Goal: Find specific page/section: Find specific page/section

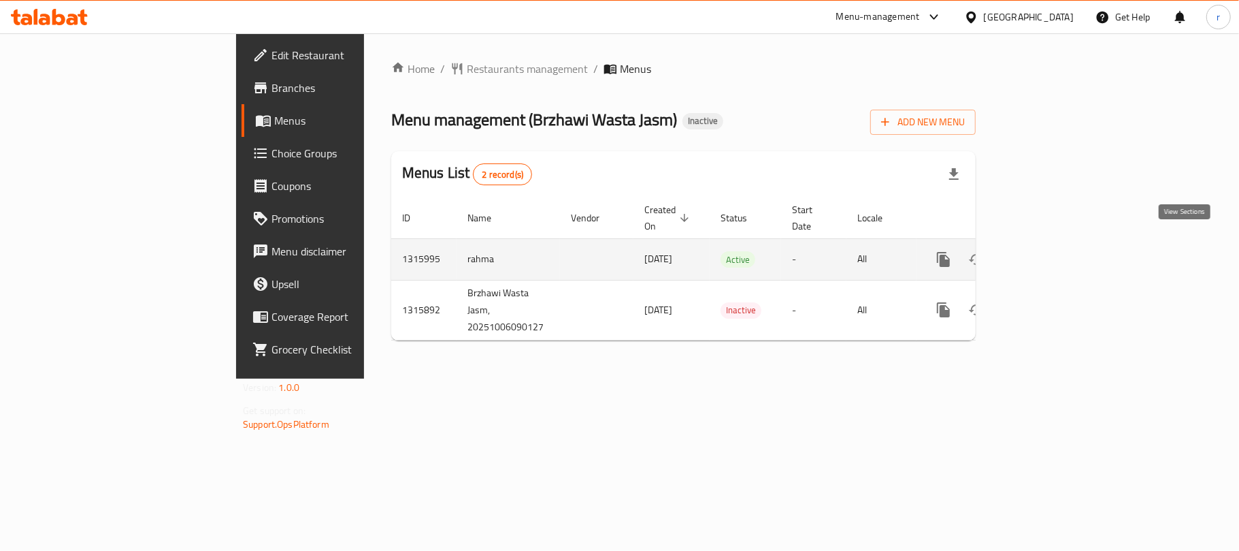
click at [1050, 251] on icon "enhanced table" at bounding box center [1042, 259] width 16 height 16
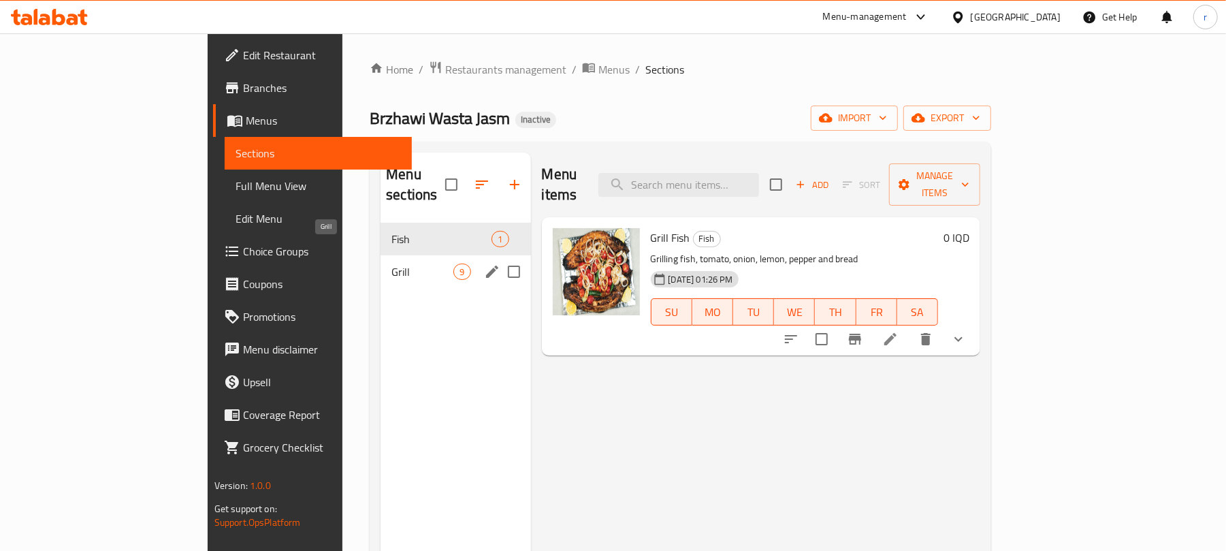
click at [391, 263] on span "Grill" at bounding box center [422, 271] width 62 height 16
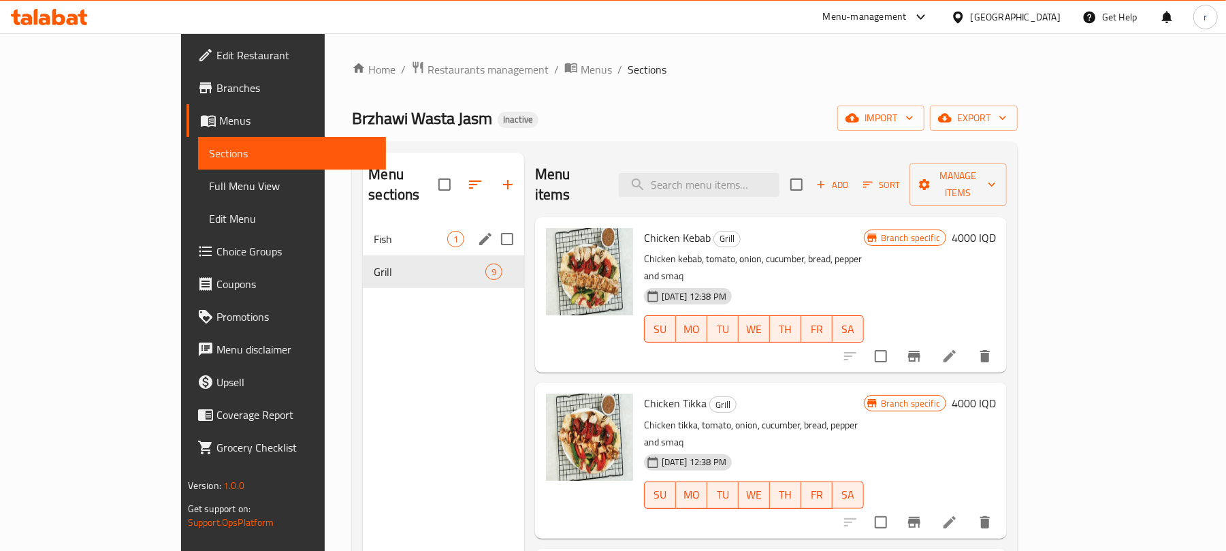
click at [374, 231] on span "Fish" at bounding box center [410, 239] width 73 height 16
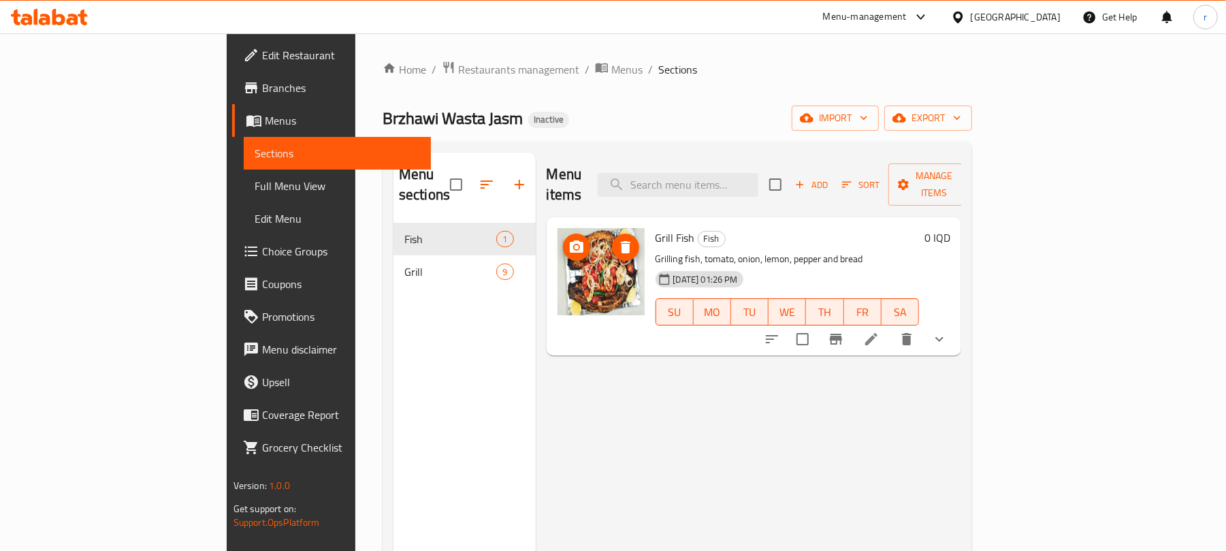
drag, startPoint x: 640, startPoint y: 218, endPoint x: 587, endPoint y: 218, distance: 53.1
click at [587, 223] on div "Grill Fish Fish Grilling fish, tomato, onion, lemon, pepper and bread 07-10-202…" at bounding box center [754, 286] width 404 height 127
copy div "Grill Fish"
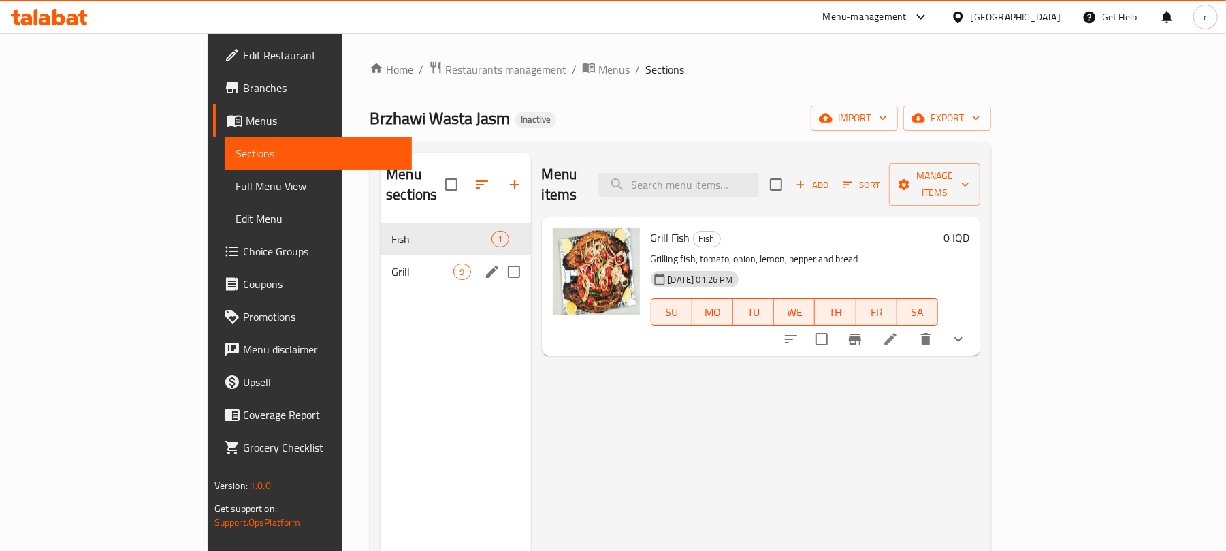
click at [391, 263] on span "Grill" at bounding box center [422, 271] width 62 height 16
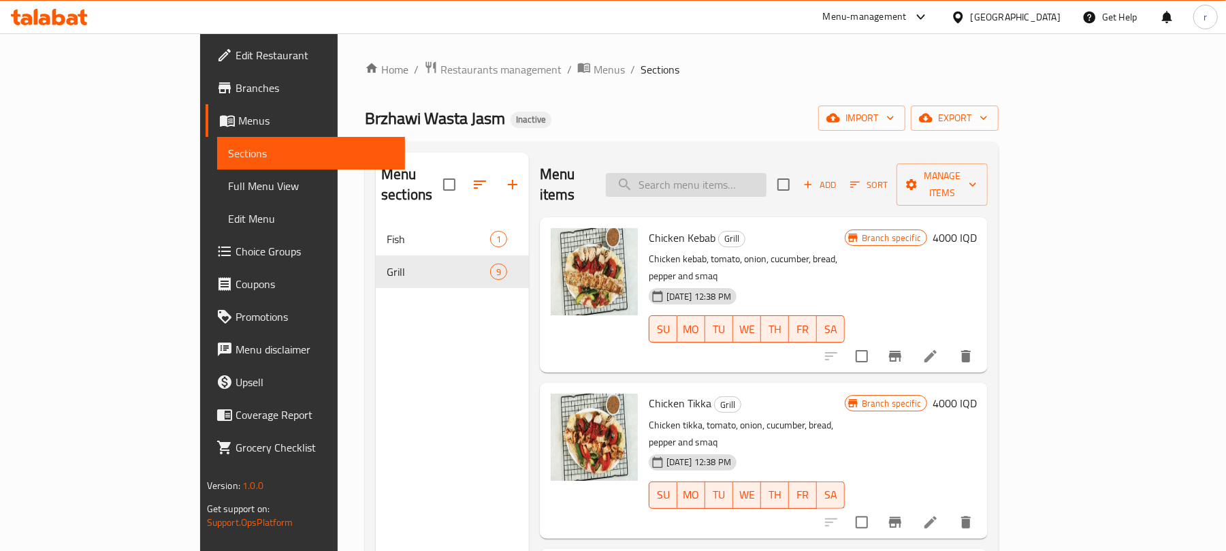
click at [766, 173] on input "search" at bounding box center [686, 185] width 161 height 24
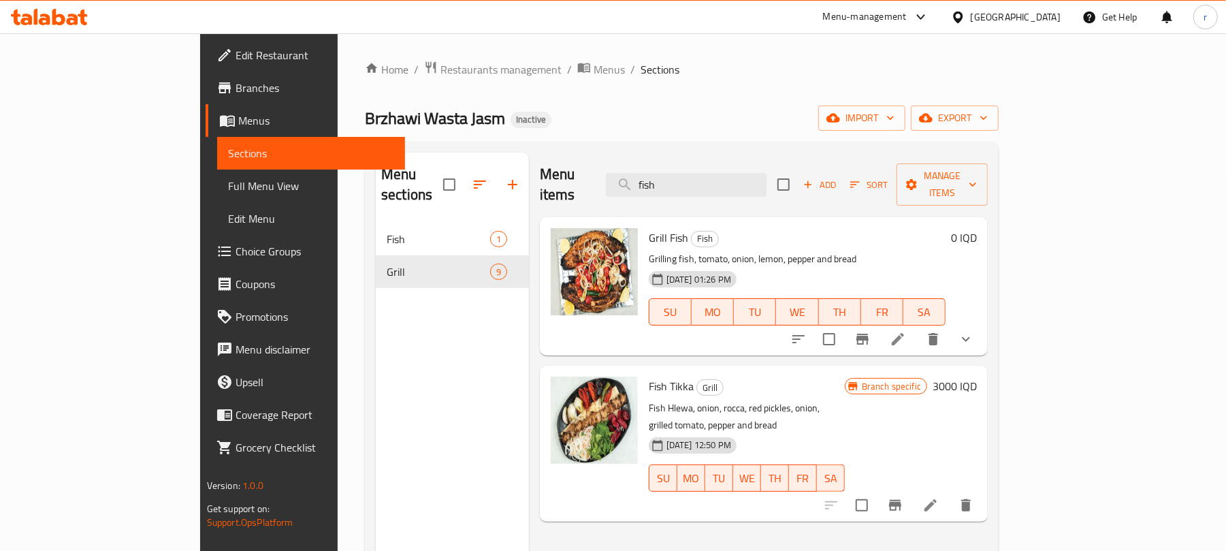
type input "fish"
click at [228, 157] on span "Sections" at bounding box center [311, 153] width 166 height 16
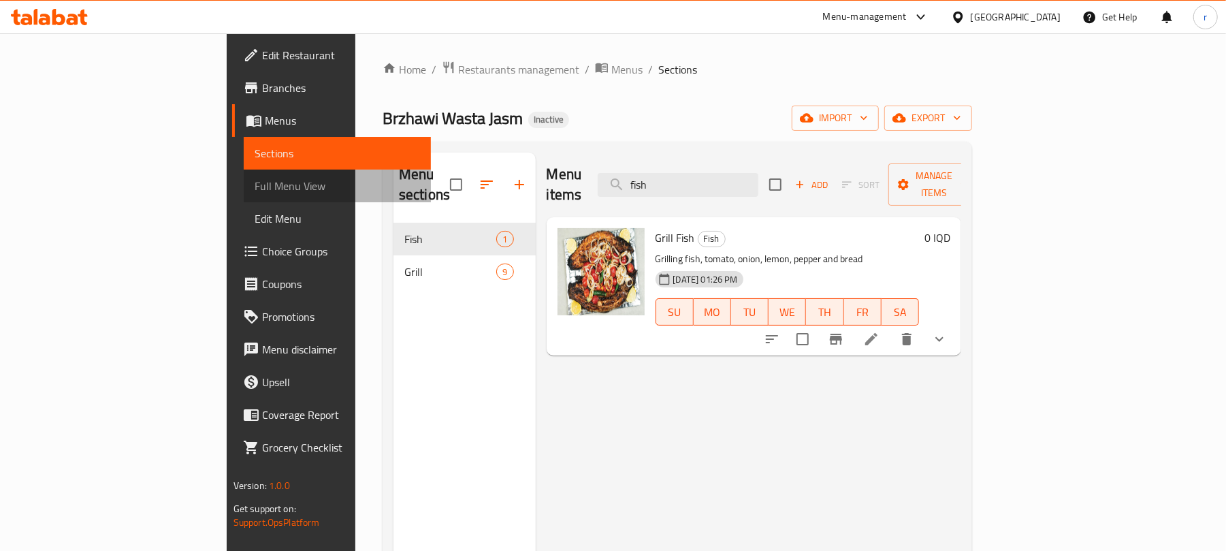
click at [255, 186] on span "Full Menu View" at bounding box center [338, 186] width 166 height 16
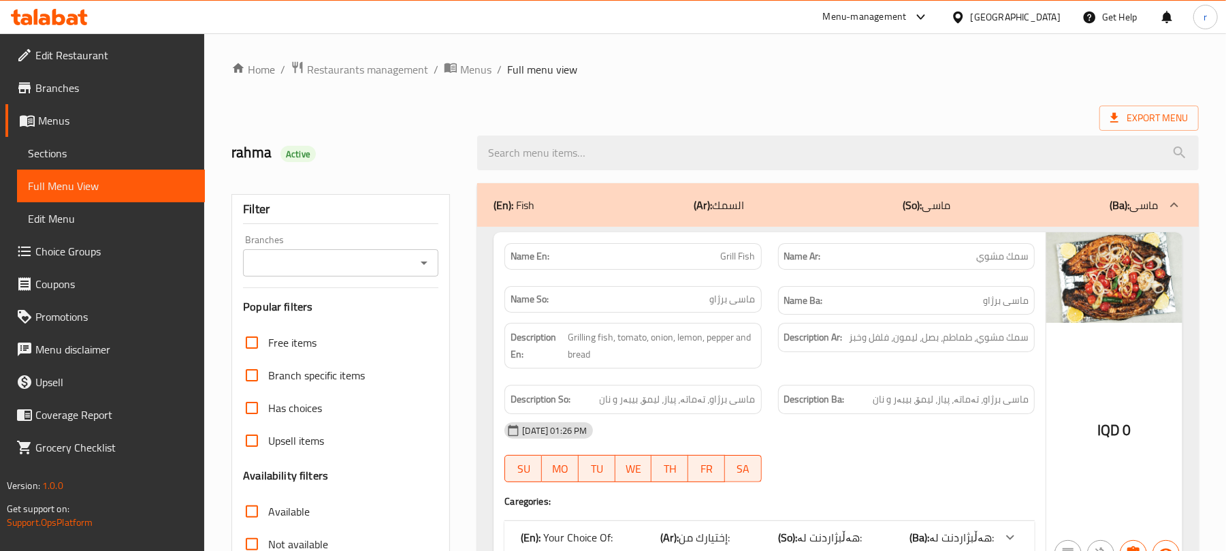
click at [53, 150] on span "Sections" at bounding box center [111, 153] width 166 height 16
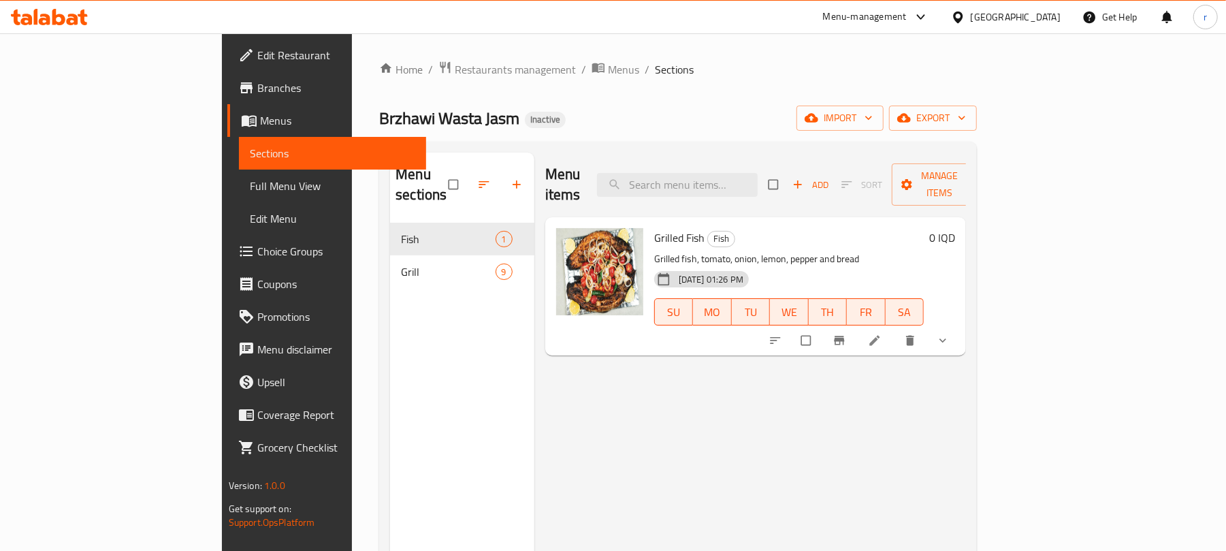
click at [250, 183] on span "Full Menu View" at bounding box center [333, 186] width 166 height 16
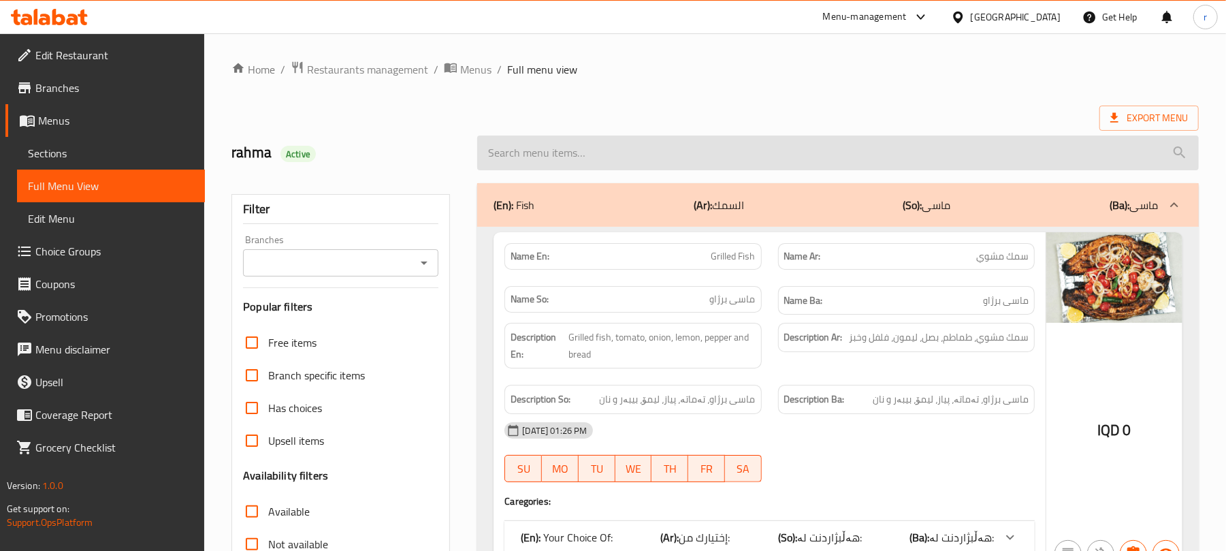
click at [615, 159] on input "search" at bounding box center [838, 152] width 722 height 35
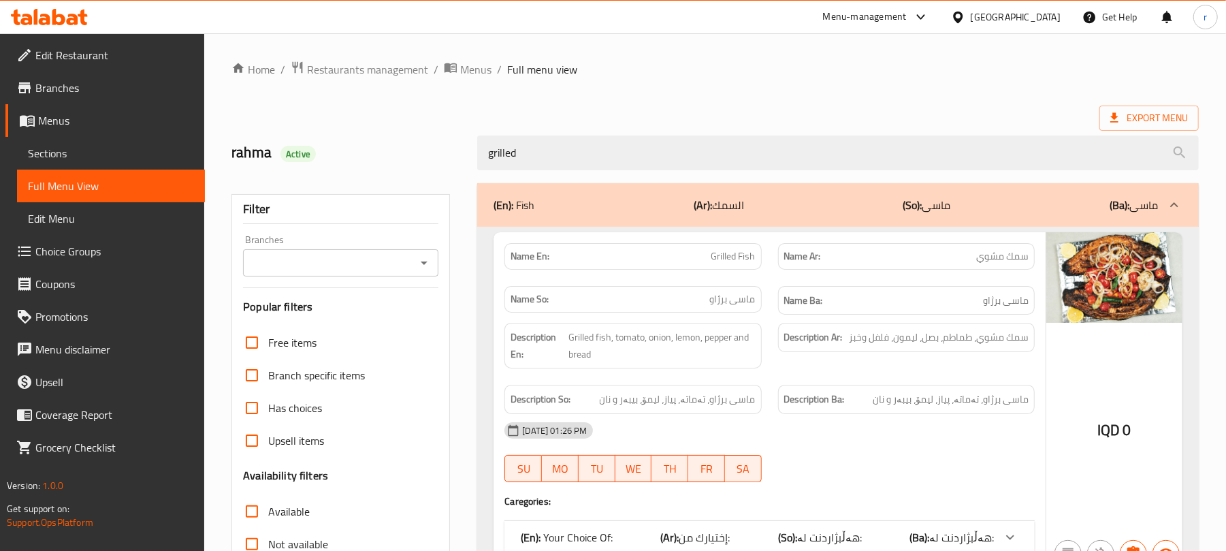
click at [425, 255] on icon "Open" at bounding box center [424, 263] width 16 height 16
type input "grilled"
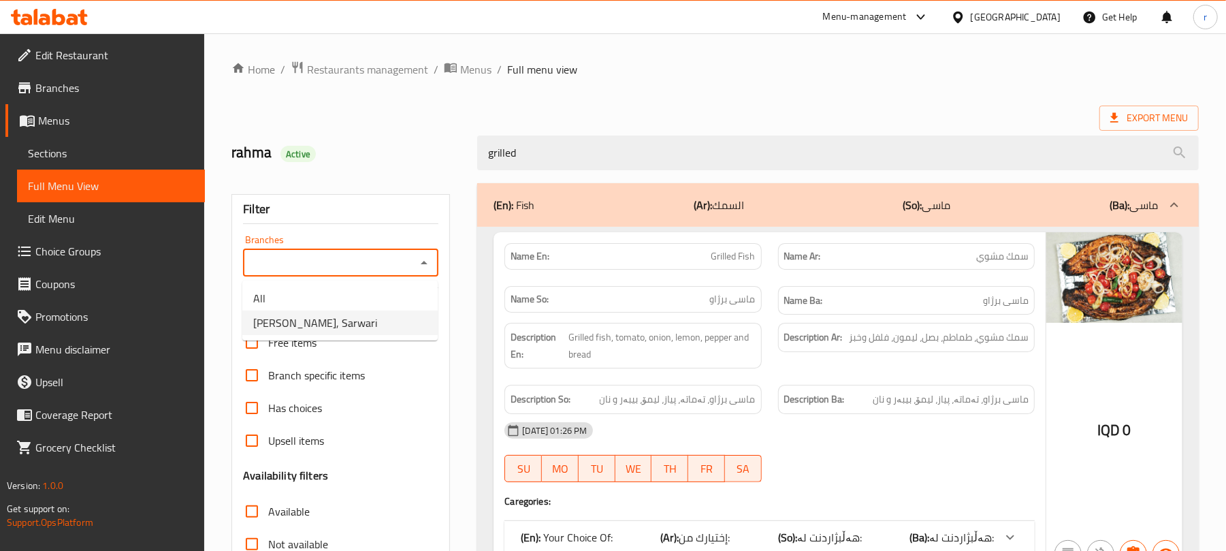
click at [362, 327] on span "Brzhawi Wasta Jasm, Sarwari" at bounding box center [315, 322] width 124 height 16
type input "Brzhawi Wasta Jasm, Sarwari"
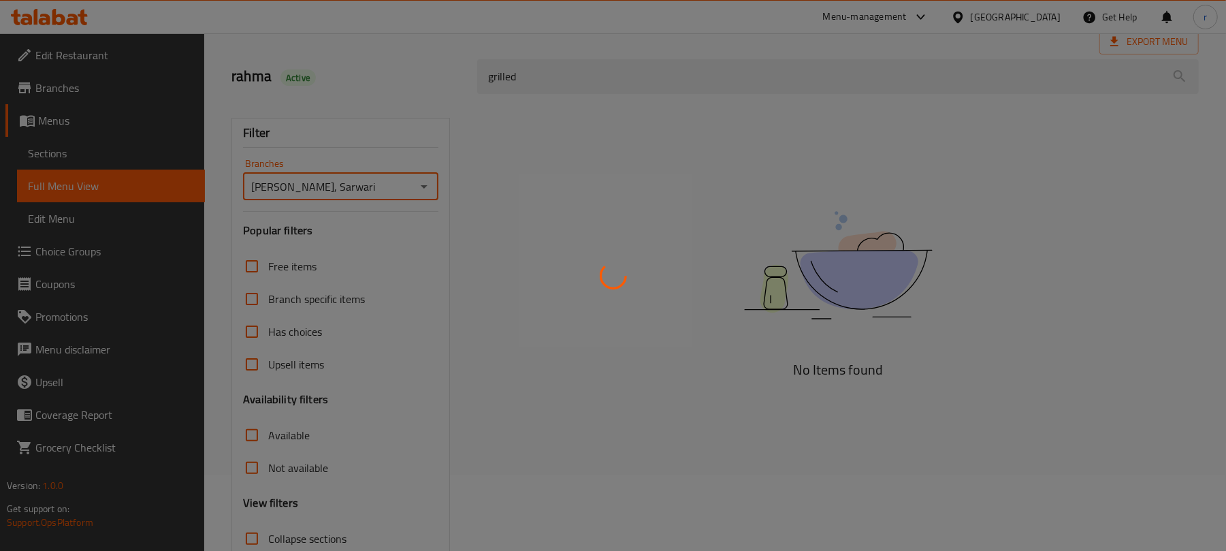
scroll to position [175, 0]
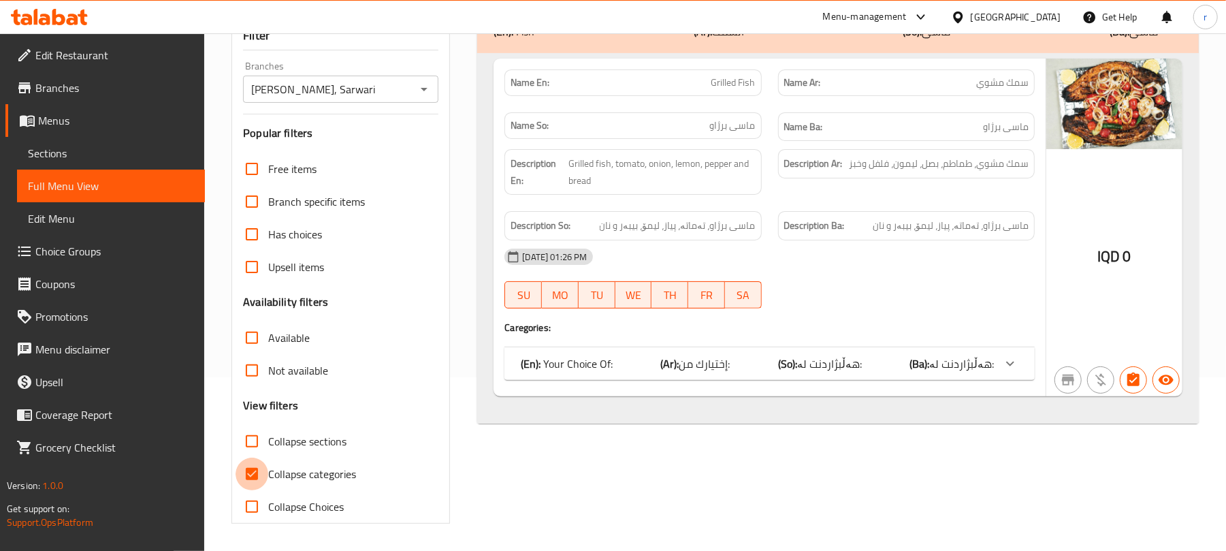
click at [251, 477] on input "Collapse categories" at bounding box center [252, 473] width 33 height 33
checkbox input "false"
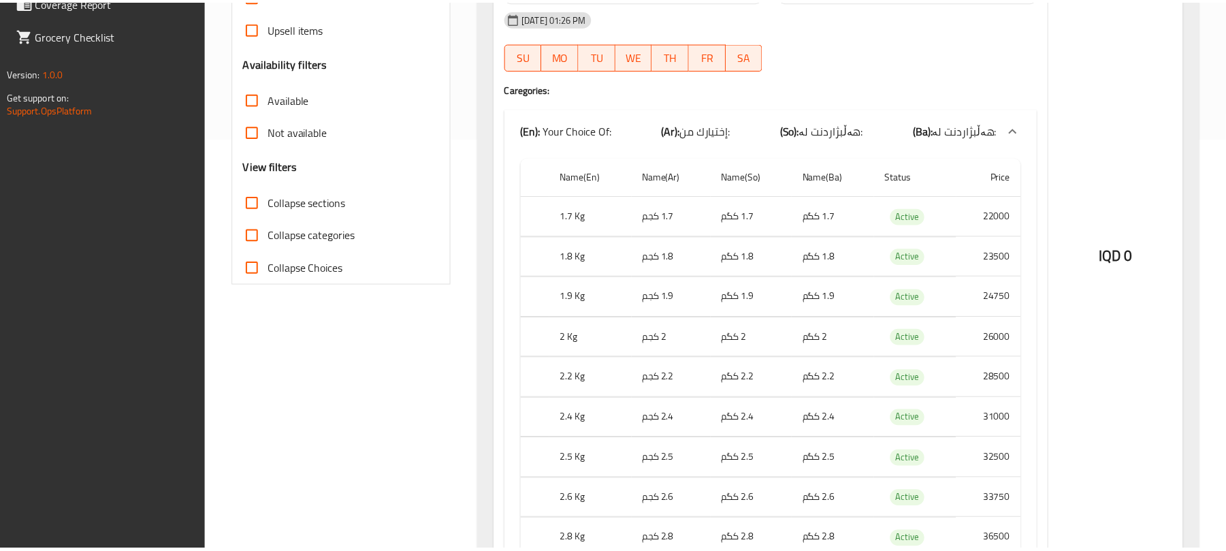
scroll to position [560, 0]
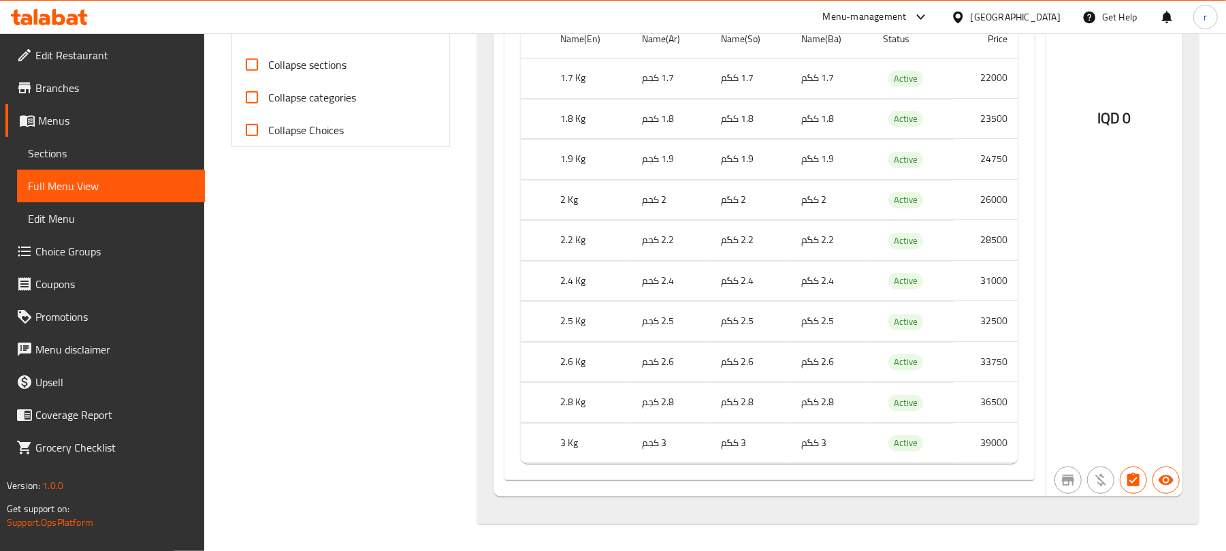
click at [47, 18] on icon at bounding box center [45, 20] width 12 height 12
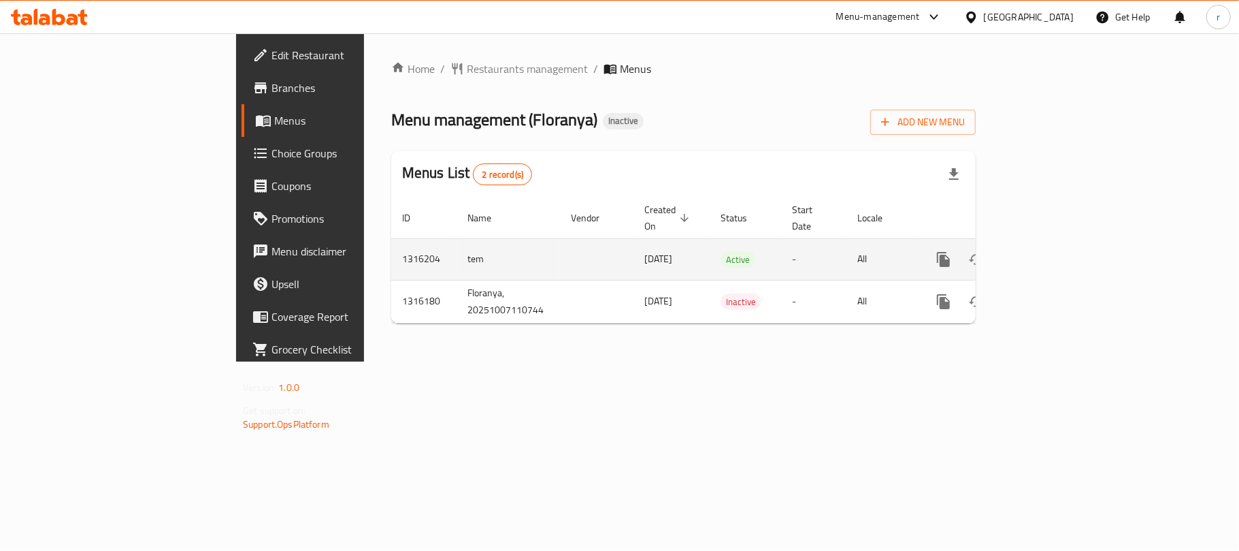
click at [1050, 251] on icon "enhanced table" at bounding box center [1042, 259] width 16 height 16
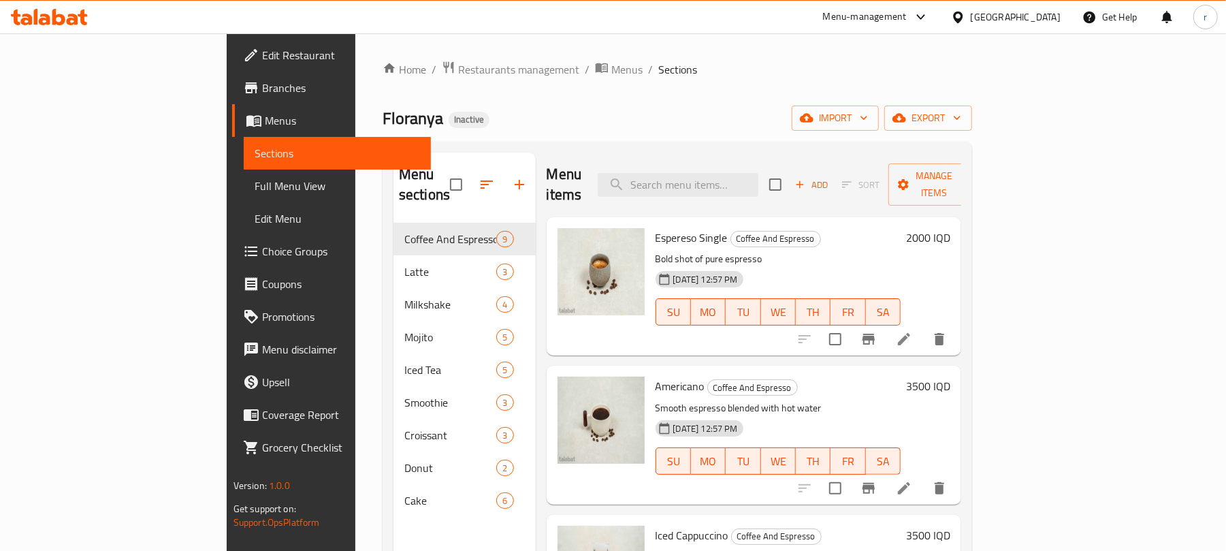
click at [999, 42] on div "Home / Restaurants management / Menus / Sections Floranya Inactive import expor…" at bounding box center [677, 387] width 644 height 708
click at [758, 173] on input "search" at bounding box center [678, 185] width 161 height 24
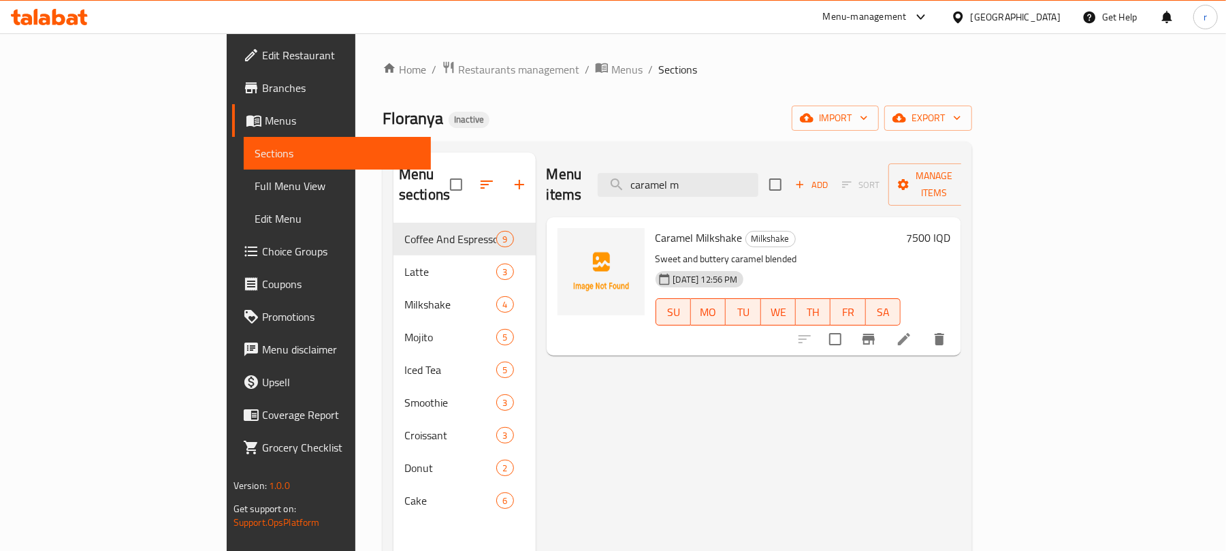
type input "caramel m"
click at [557, 240] on img at bounding box center [600, 271] width 87 height 87
click at [570, 240] on icon "upload picture" at bounding box center [577, 246] width 14 height 12
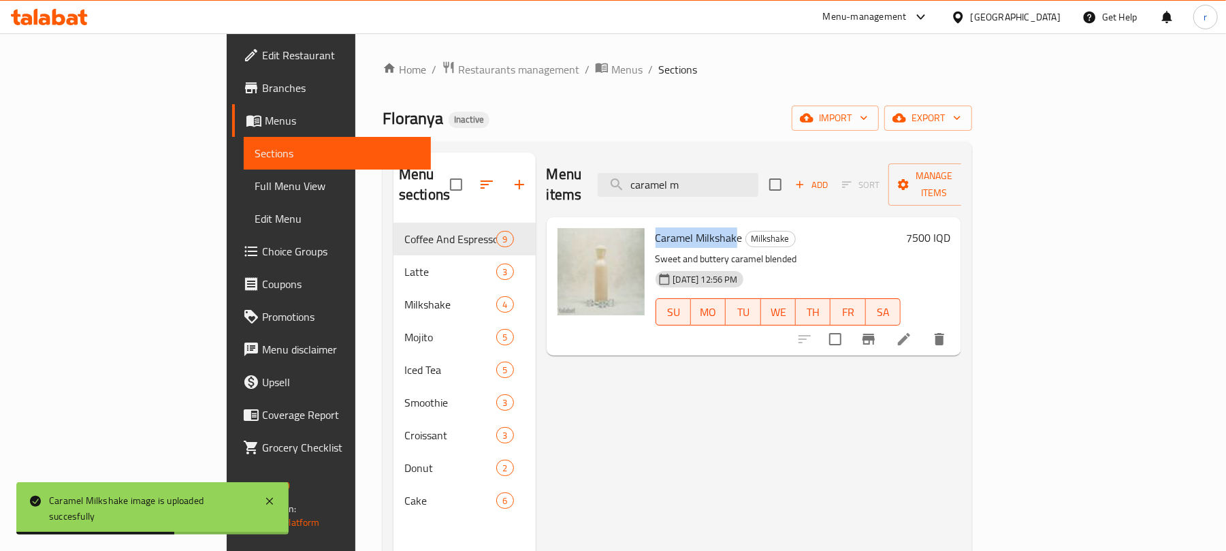
drag, startPoint x: 681, startPoint y: 219, endPoint x: 600, endPoint y: 219, distance: 81.0
click at [655, 227] on span "Caramel Milkshake" at bounding box center [698, 237] width 87 height 20
copy span "Caramel Milkshak"
click at [255, 186] on span "Full Menu View" at bounding box center [338, 186] width 166 height 16
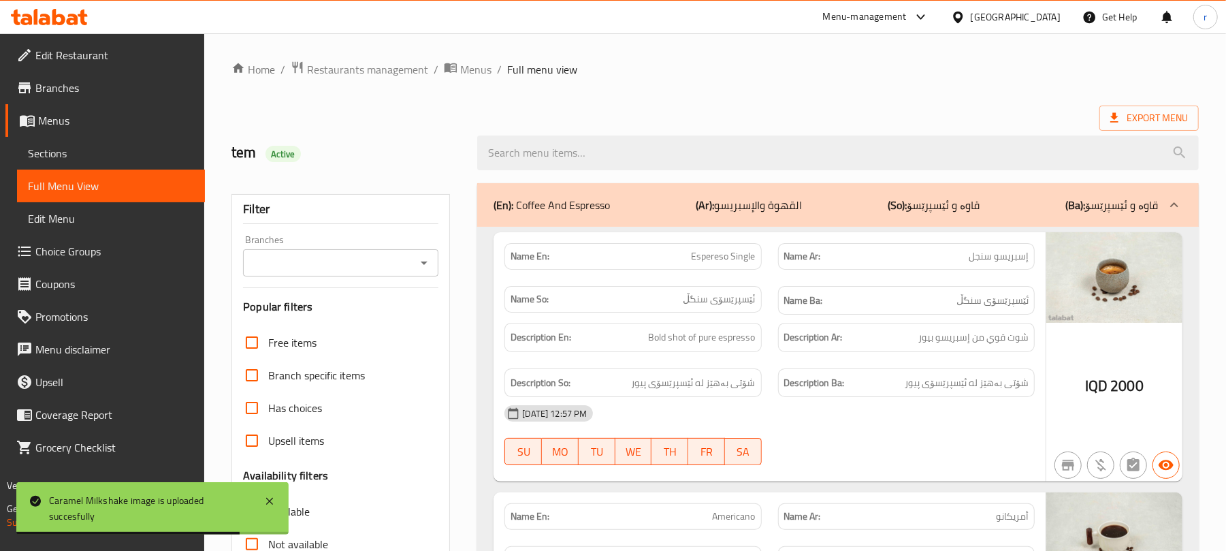
drag, startPoint x: 711, startPoint y: 153, endPoint x: 488, endPoint y: 221, distance: 233.4
click at [711, 153] on input "search" at bounding box center [838, 152] width 722 height 35
paste input "Caramel Milkshak"
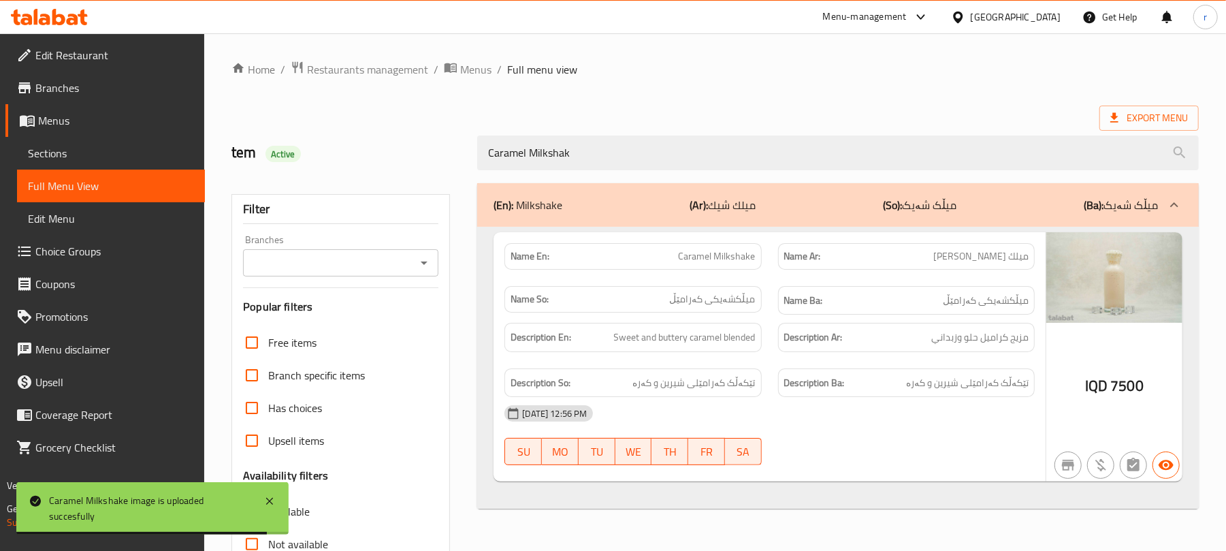
click at [421, 262] on icon "Open" at bounding box center [424, 263] width 16 height 16
type input "Caramel Milkshak"
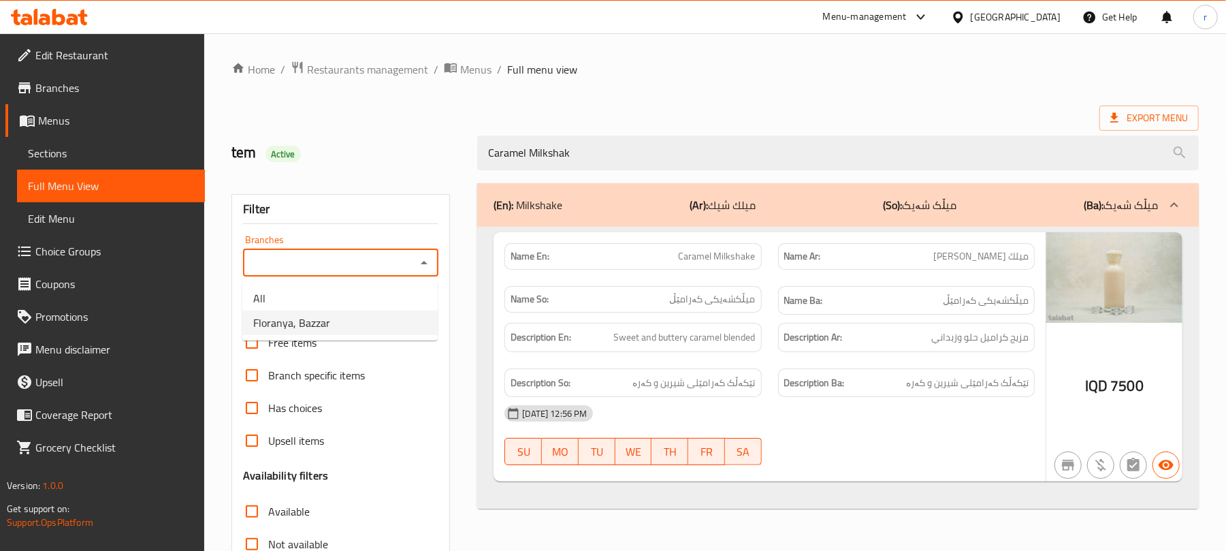
click at [302, 324] on span "Floranya, Bazzar" at bounding box center [291, 322] width 77 height 16
type input "Floranya, Bazzar"
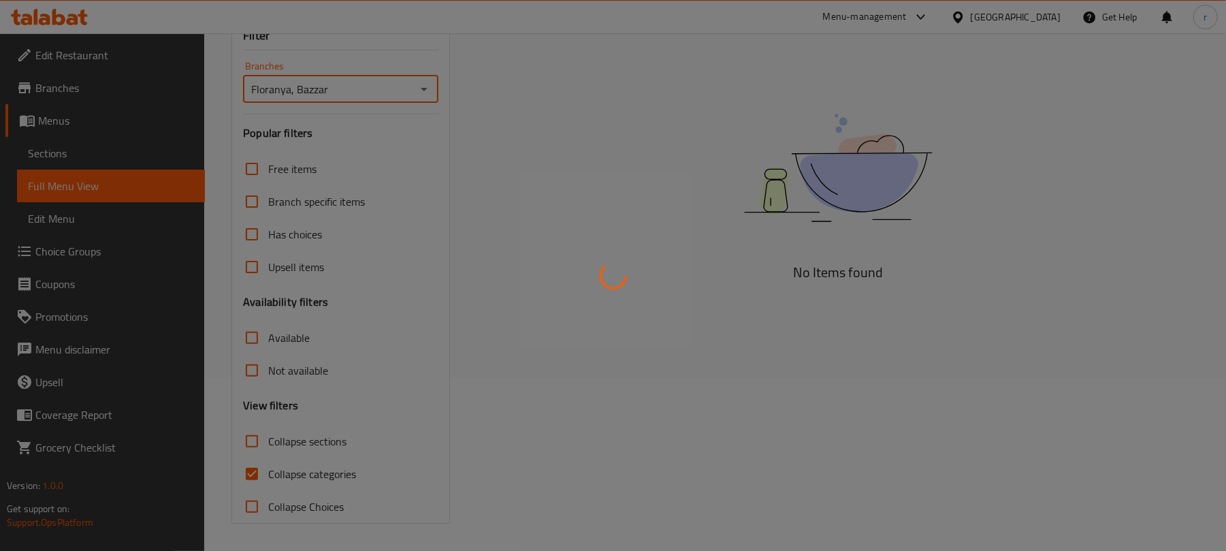
scroll to position [175, 0]
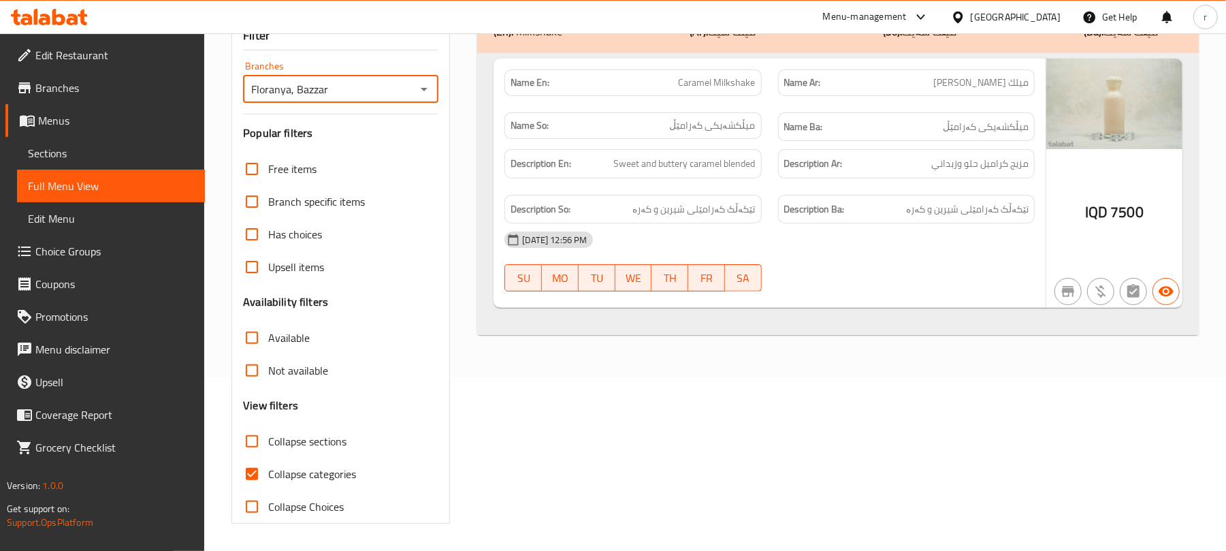
click at [253, 472] on input "Collapse categories" at bounding box center [252, 473] width 33 height 33
checkbox input "false"
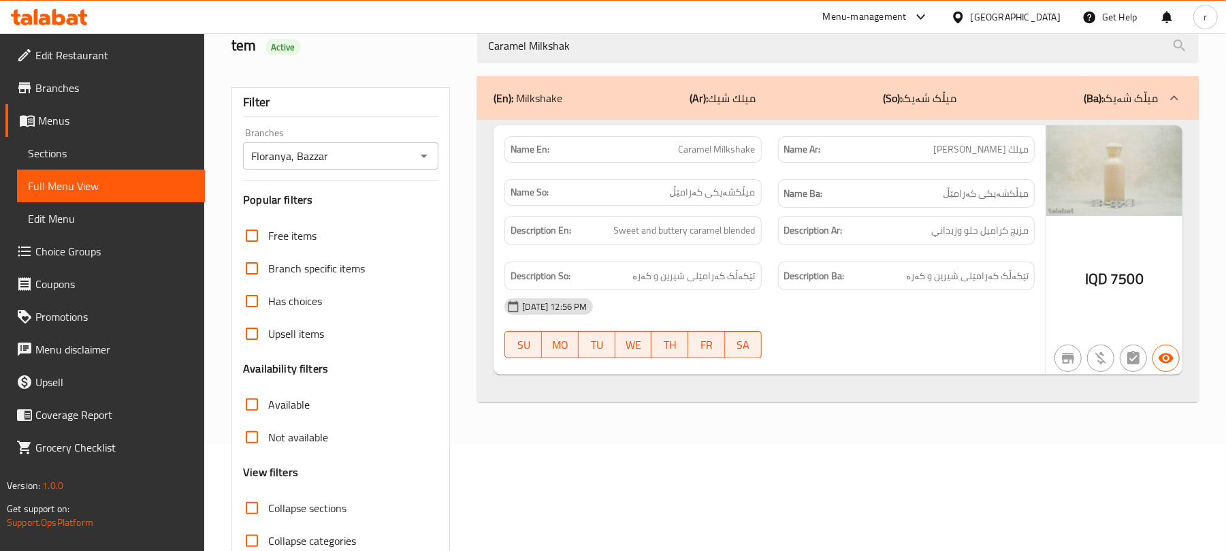
scroll to position [0, 0]
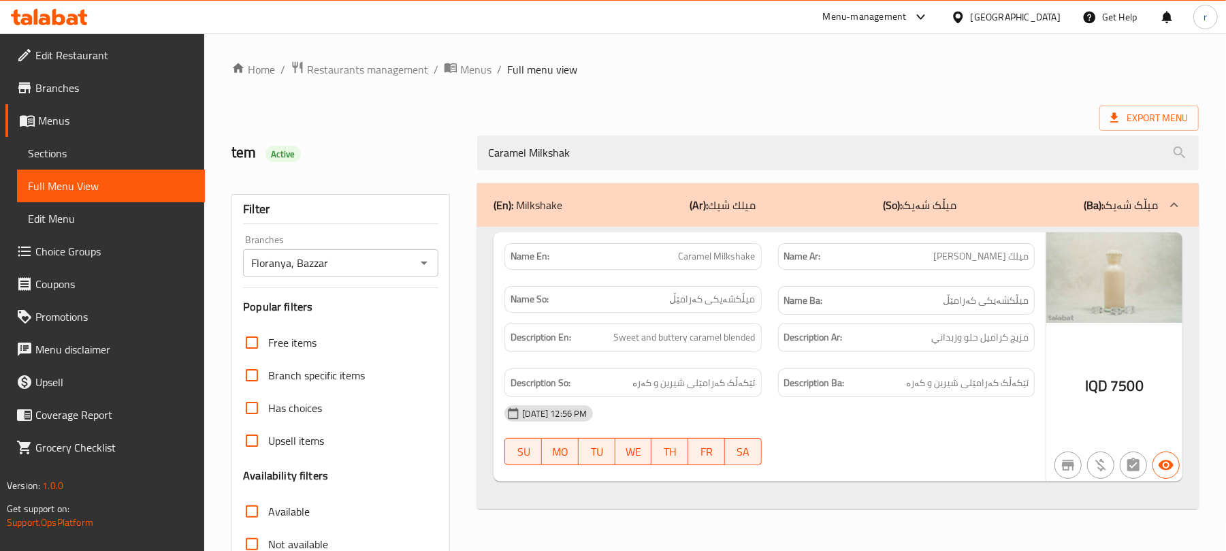
click at [929, 19] on icon at bounding box center [921, 17] width 16 height 16
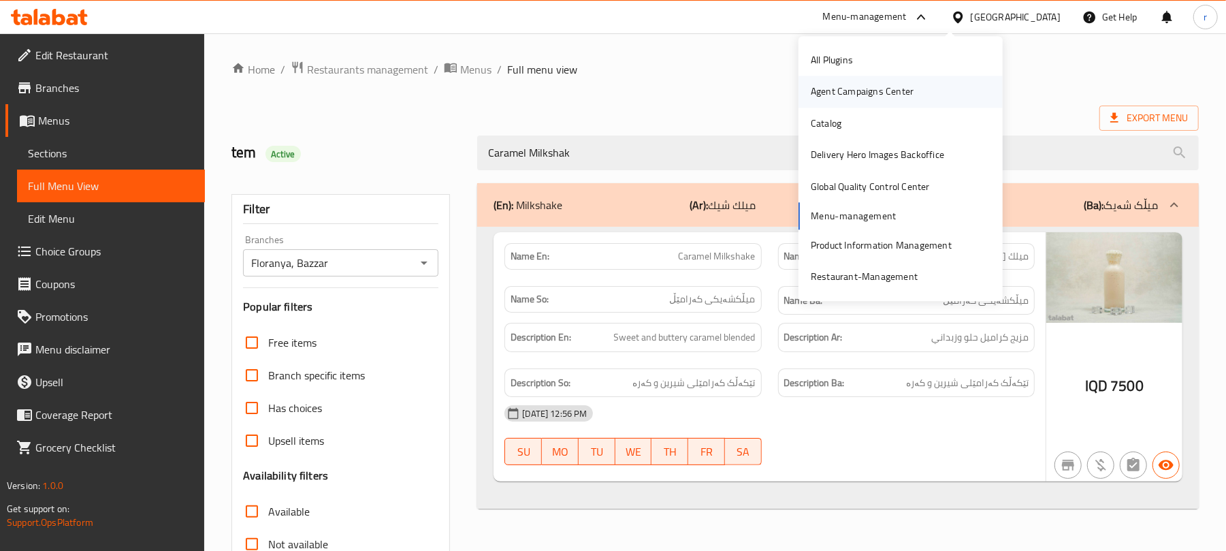
click at [893, 91] on div "Agent Campaigns Center" at bounding box center [862, 91] width 103 height 15
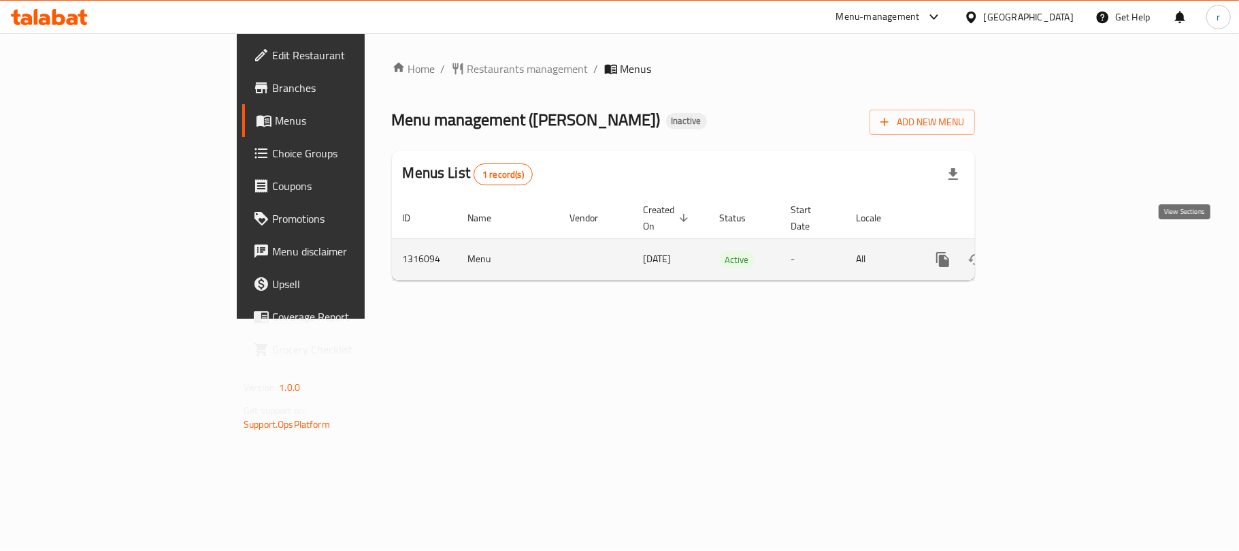
click at [1050, 251] on icon "enhanced table" at bounding box center [1041, 259] width 16 height 16
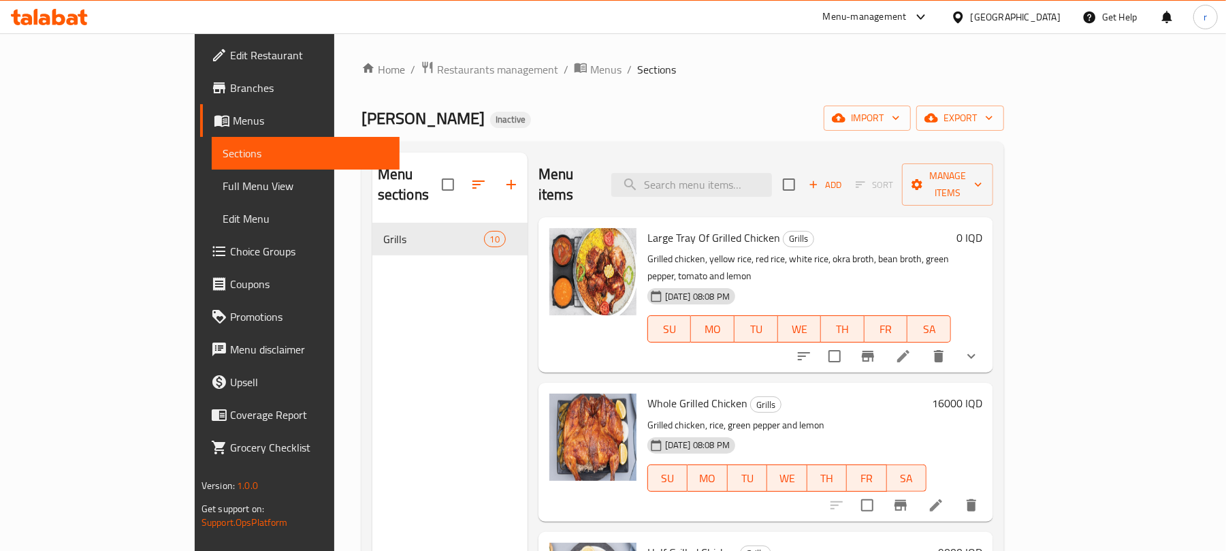
click at [212, 172] on link "Full Menu View" at bounding box center [306, 185] width 188 height 33
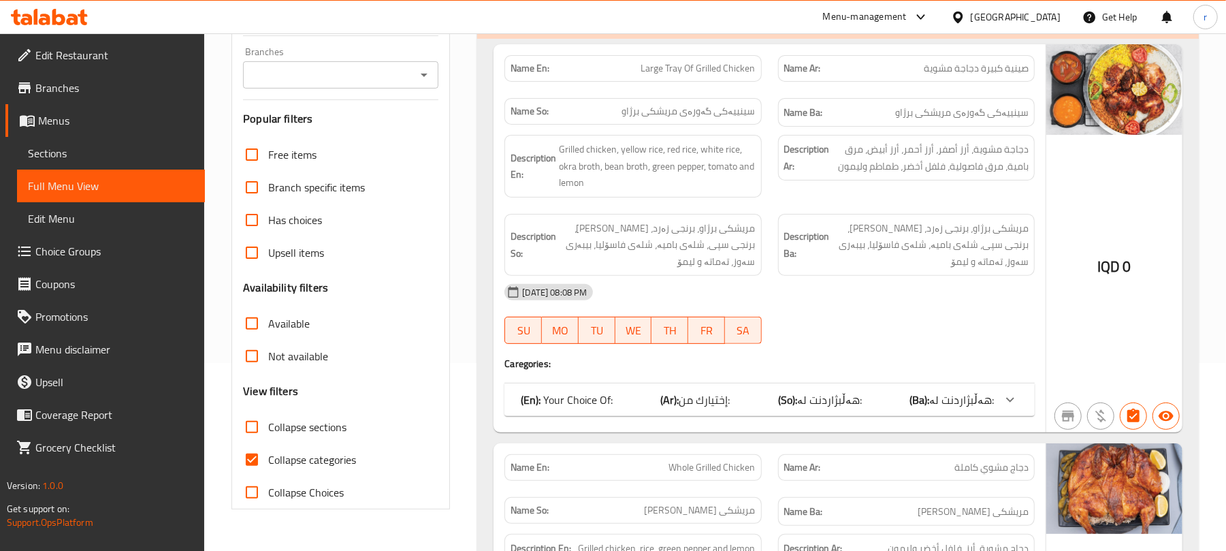
scroll to position [453, 0]
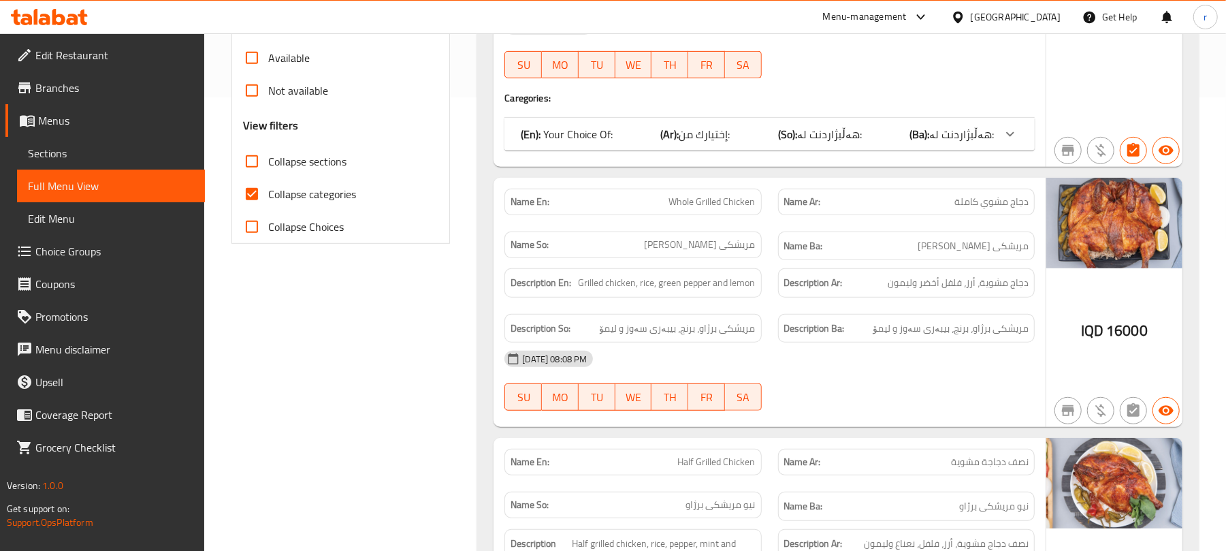
click at [294, 197] on span "Collapse categories" at bounding box center [312, 194] width 88 height 16
click at [268, 197] on input "Collapse categories" at bounding box center [252, 194] width 33 height 33
checkbox input "false"
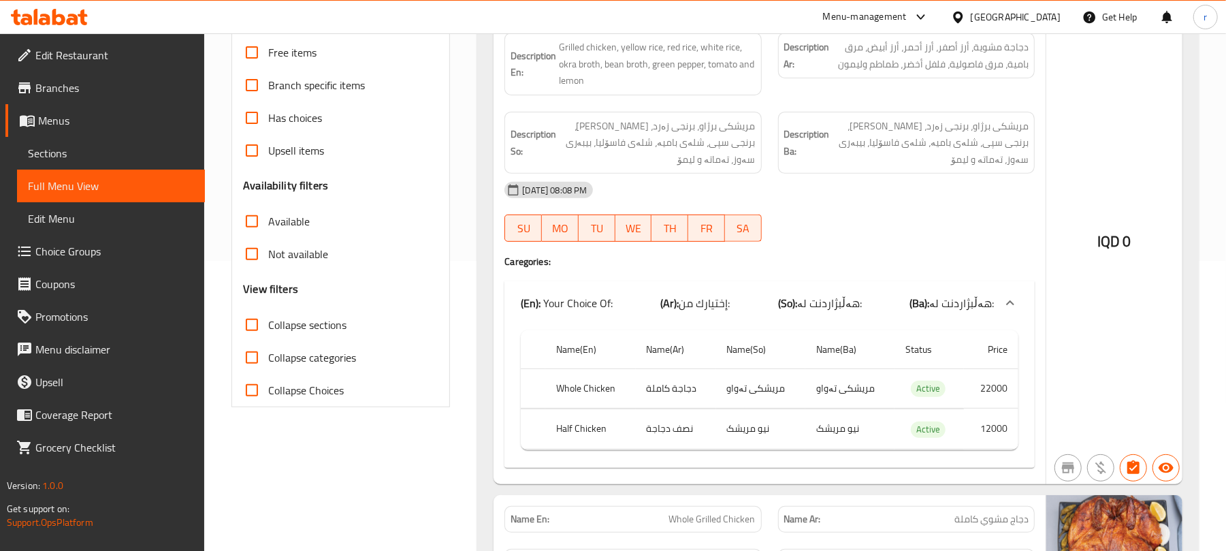
scroll to position [181, 0]
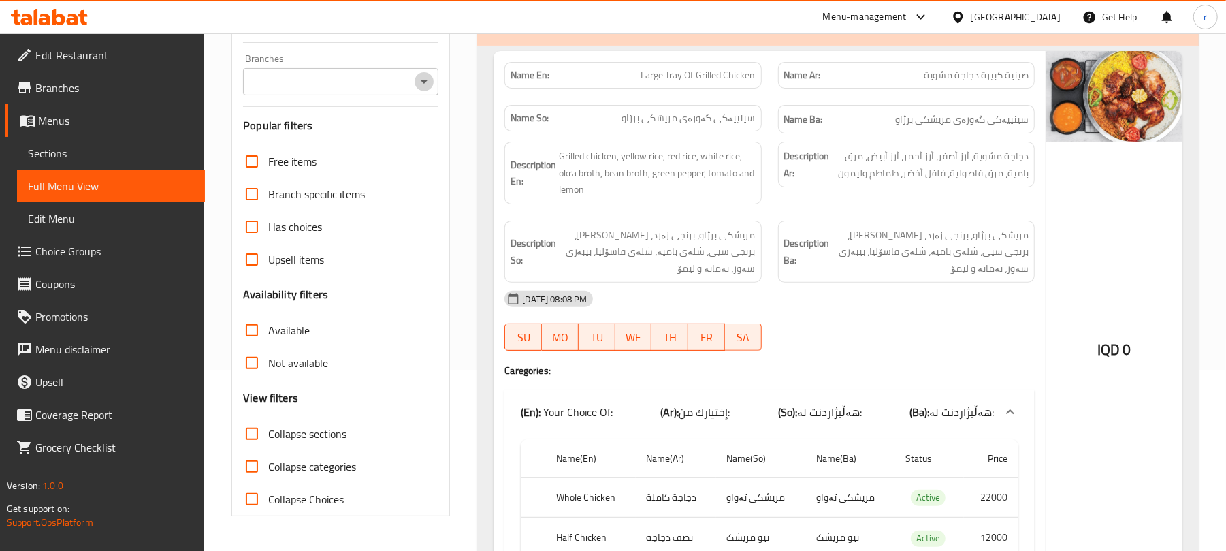
click at [428, 87] on icon "Open" at bounding box center [424, 82] width 16 height 16
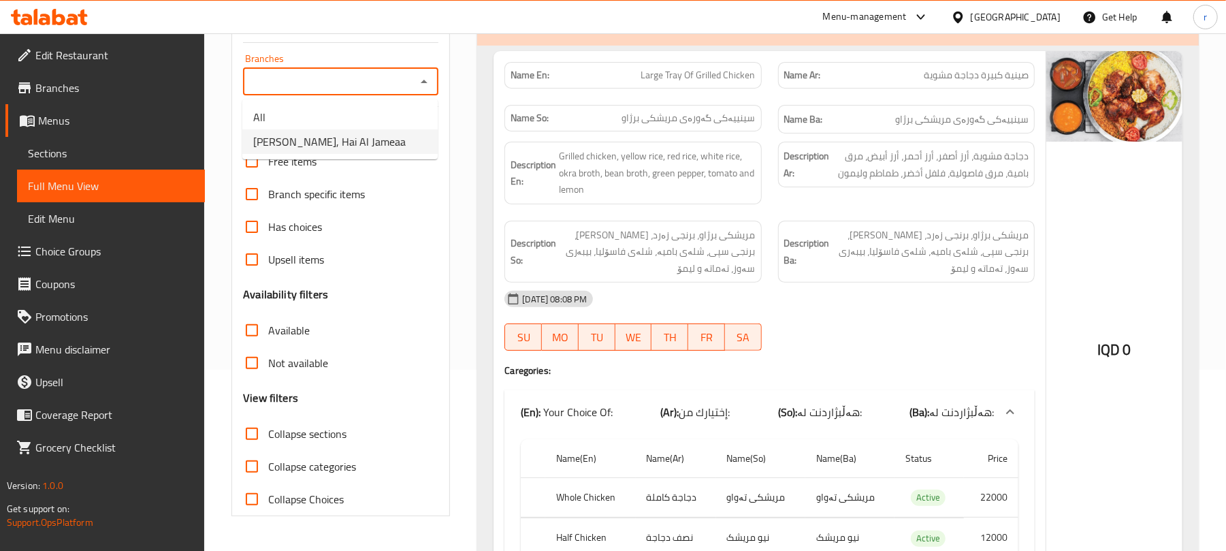
click at [338, 143] on span "Asmak Samir, Hai Al Jameaa" at bounding box center [329, 141] width 152 height 16
type input "Asmak Samir, Hai Al Jameaa"
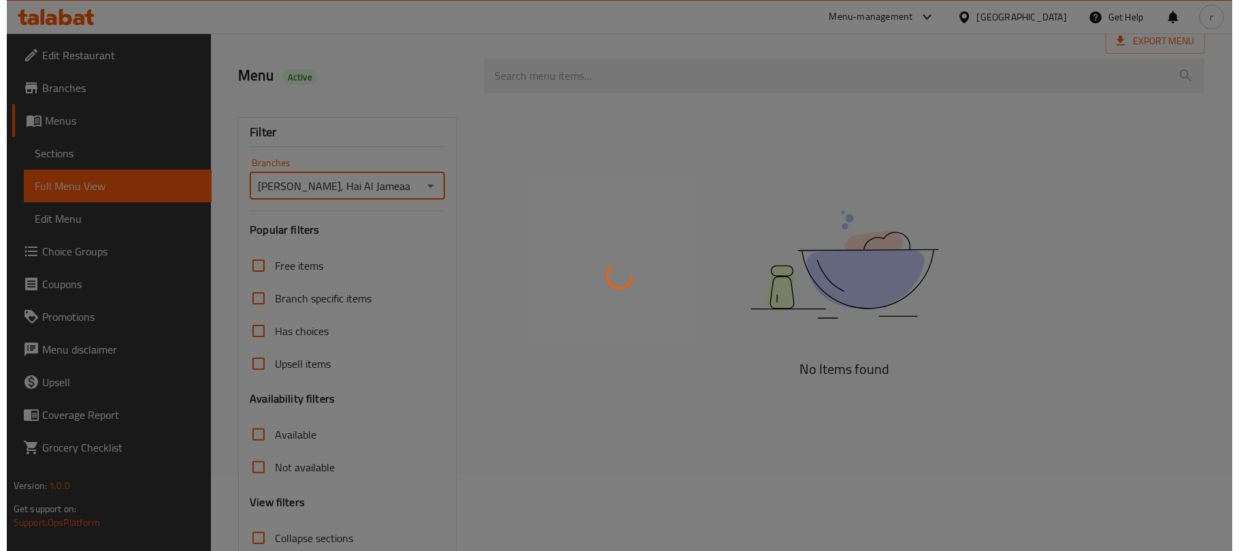
scroll to position [0, 0]
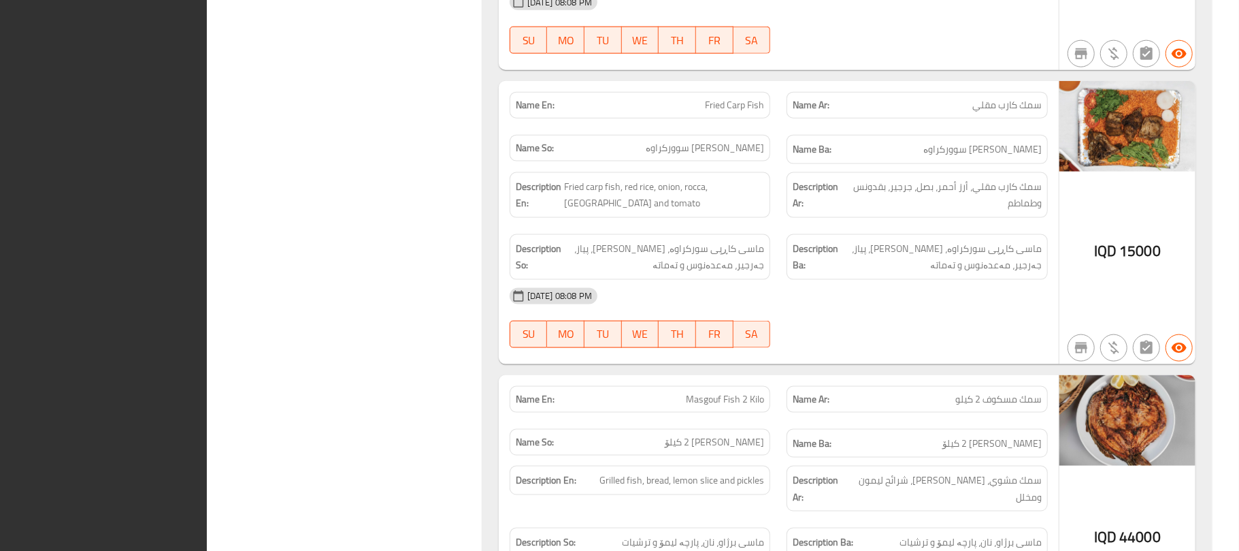
click at [952, 127] on div "Name Ar: سمك كارب مقلي" at bounding box center [918, 105] width 278 height 43
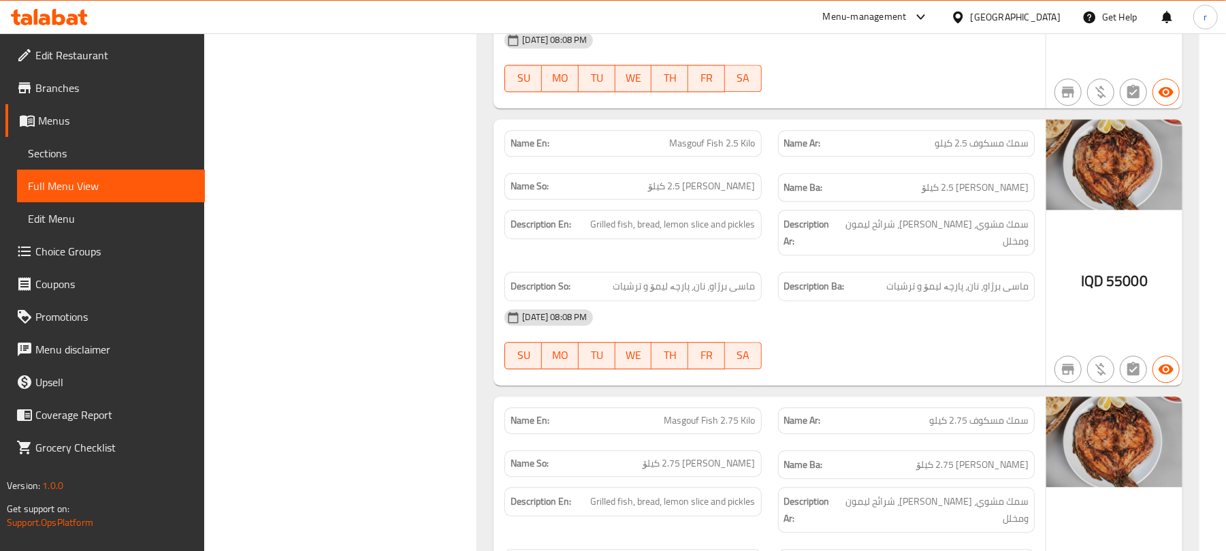
scroll to position [1653, 0]
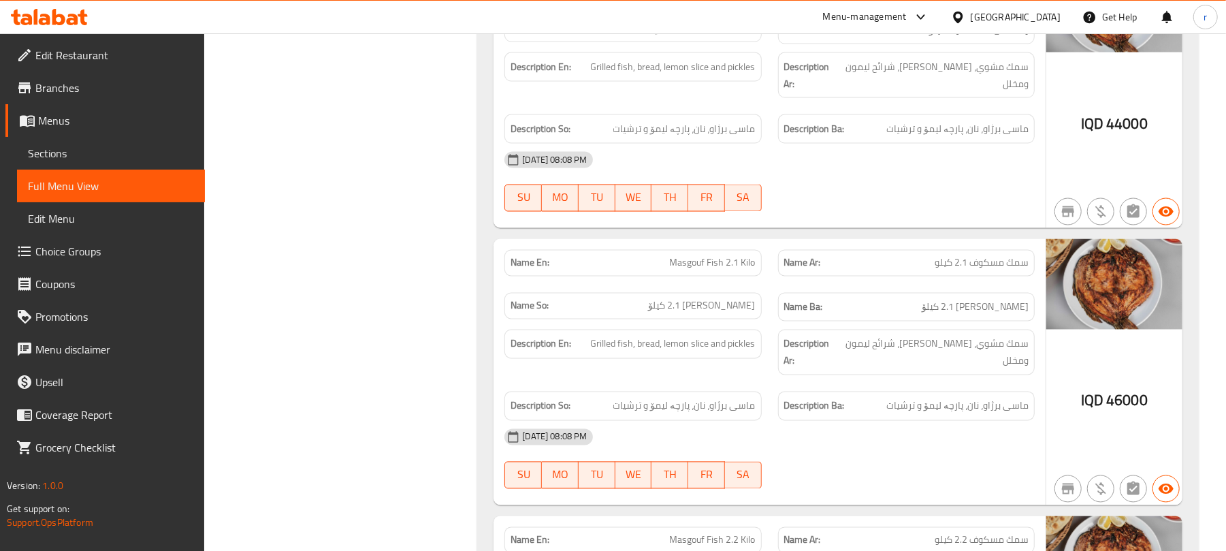
click at [1016, 17] on div "[GEOGRAPHIC_DATA]" at bounding box center [1005, 17] width 131 height 33
click at [924, 17] on icon at bounding box center [920, 16] width 8 height 5
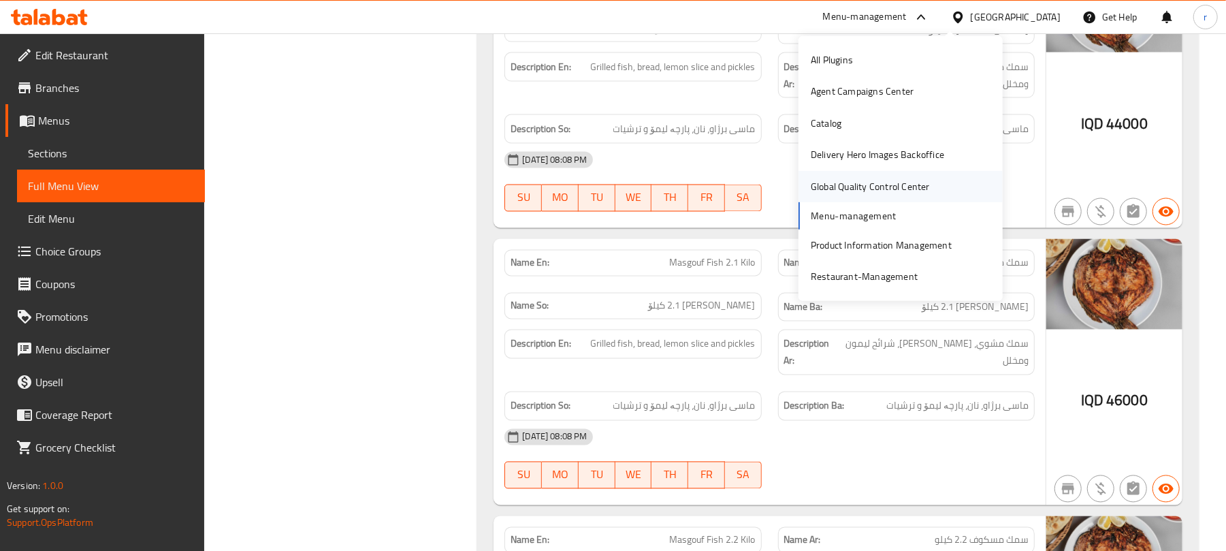
click at [859, 179] on div "Global Quality Control Center" at bounding box center [870, 186] width 119 height 15
